Goal: Task Accomplishment & Management: Manage account settings

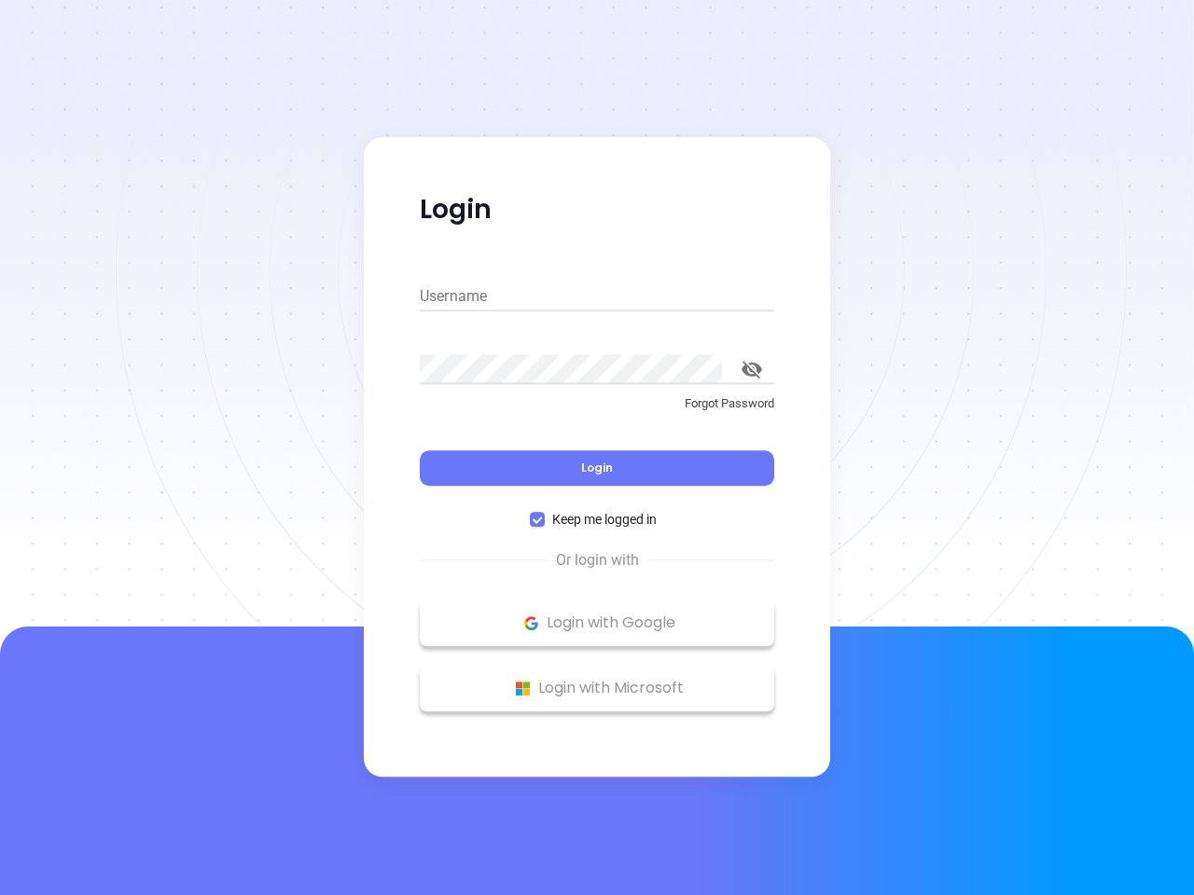
click at [597, 448] on div "Login" at bounding box center [597, 457] width 354 height 58
click at [597, 297] on input "Username" at bounding box center [597, 297] width 354 height 30
click at [752, 369] on icon "toggle password visibility" at bounding box center [751, 370] width 21 height 18
click at [597, 468] on span "Login" at bounding box center [597, 468] width 32 height 16
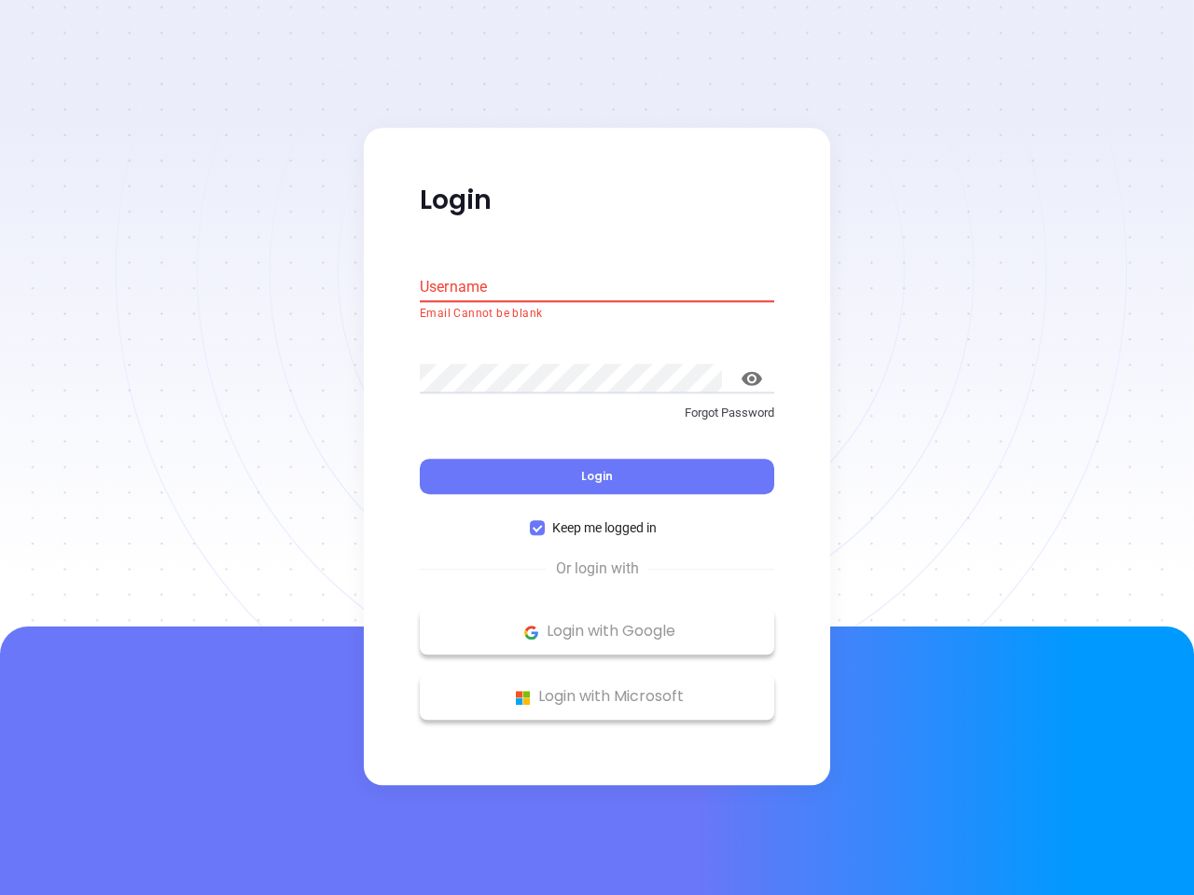
click at [597, 519] on span "Keep me logged in" at bounding box center [604, 529] width 119 height 21
click at [545, 521] on input "Keep me logged in" at bounding box center [537, 528] width 15 height 15
checkbox input "false"
click at [597, 623] on p "Login with Google" at bounding box center [597, 632] width 336 height 28
click at [597, 688] on p "Login with Microsoft" at bounding box center [597, 698] width 336 height 28
